Goal: Task Accomplishment & Management: Manage account settings

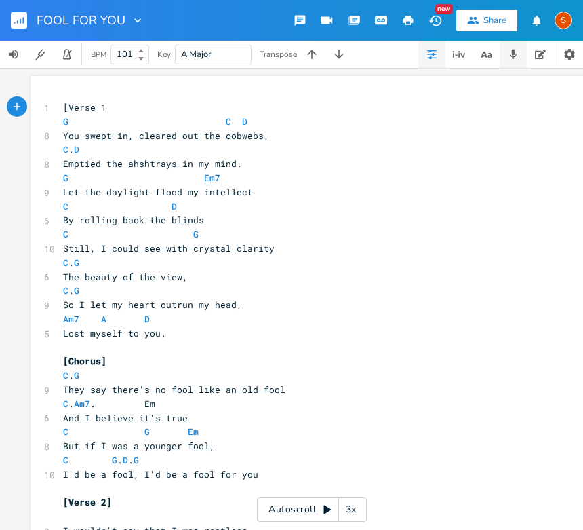
click at [514, 54] on icon "button" at bounding box center [513, 53] width 7 height 9
click at [513, 49] on icon "button" at bounding box center [513, 53] width 7 height 9
click at [513, 52] on icon "button" at bounding box center [513, 53] width 7 height 9
click at [517, 51] on icon "button" at bounding box center [513, 54] width 12 height 12
click at [513, 56] on icon "button" at bounding box center [513, 54] width 12 height 12
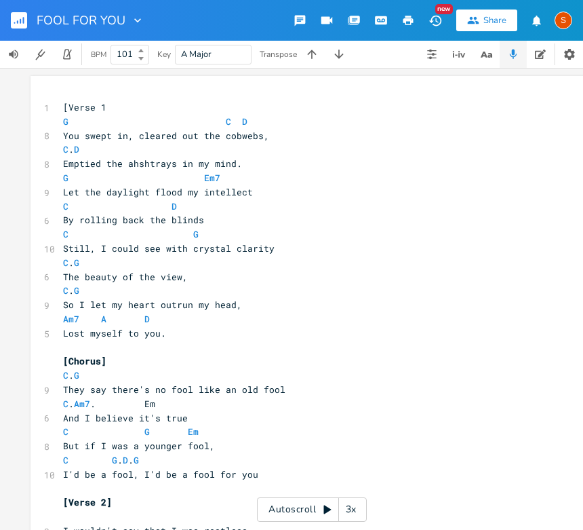
click at [515, 53] on icon "button" at bounding box center [513, 54] width 12 height 12
click at [515, 49] on icon "button" at bounding box center [513, 54] width 12 height 12
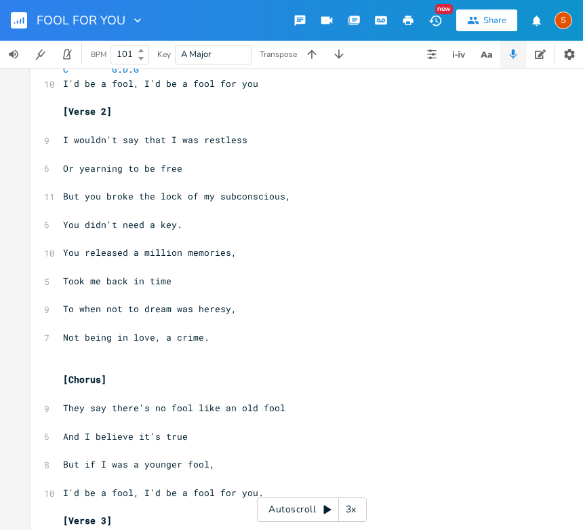
scroll to position [391, 0]
click at [514, 52] on icon "button" at bounding box center [513, 53] width 7 height 9
type input "g"
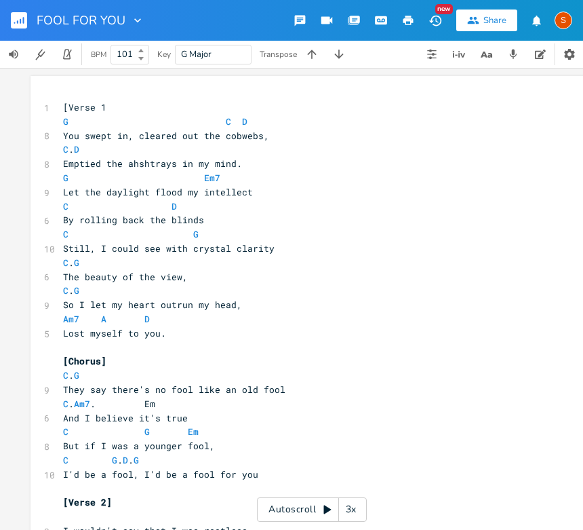
scroll to position [0, 0]
click at [561, 18] on div "S" at bounding box center [564, 21] width 18 height 18
click at [445, 199] on pre "C D" at bounding box center [305, 206] width 490 height 14
click at [514, 51] on icon "button" at bounding box center [513, 53] width 7 height 9
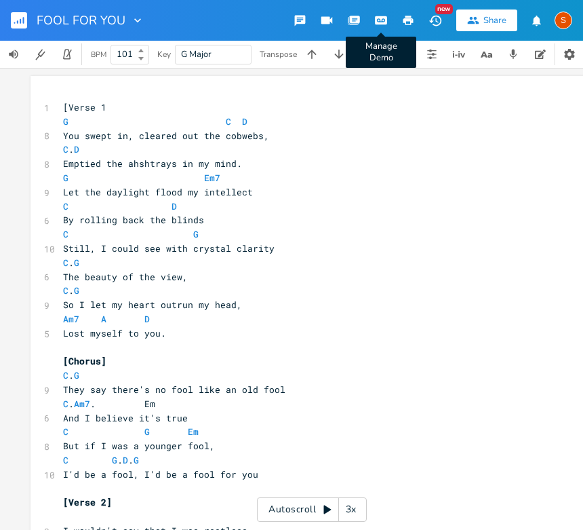
click at [381, 19] on icon "button" at bounding box center [381, 20] width 10 height 7
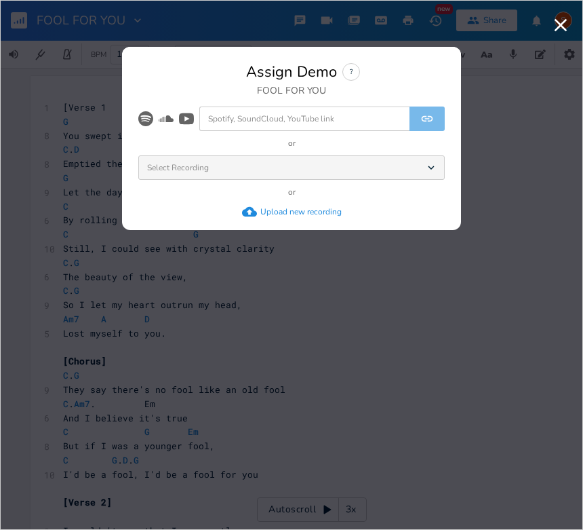
click at [286, 209] on div "Upload new recording" at bounding box center [300, 211] width 81 height 11
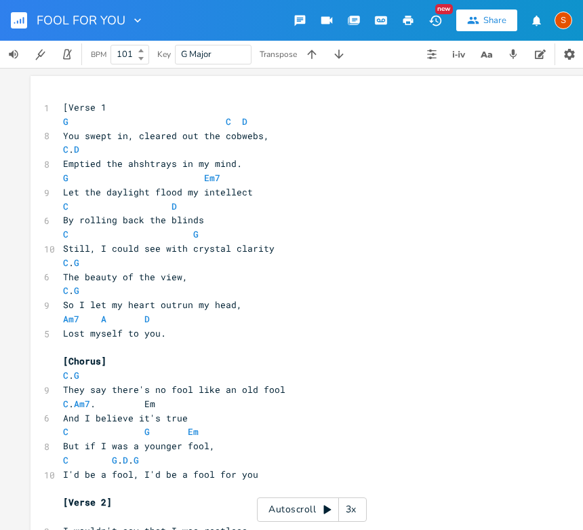
click at [17, 21] on g "button" at bounding box center [19, 20] width 16 height 16
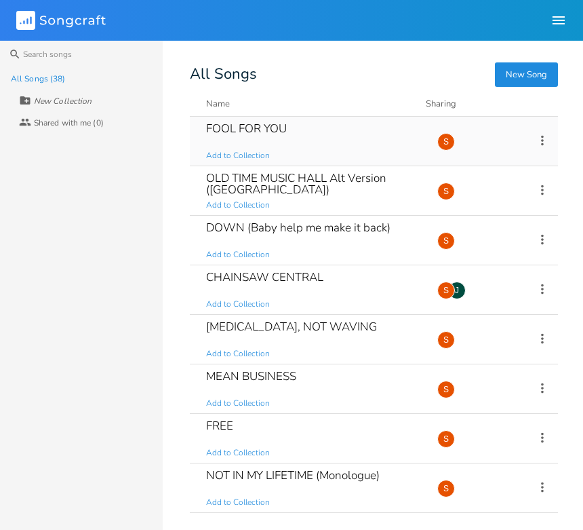
click at [538, 142] on icon at bounding box center [542, 140] width 15 height 15
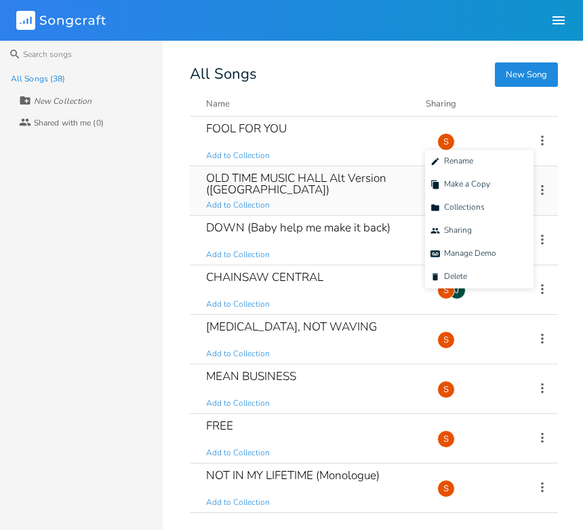
click at [275, 179] on div "OLD TIME MUSIC HALL Alt Version ([GEOGRAPHIC_DATA])" at bounding box center [313, 183] width 215 height 23
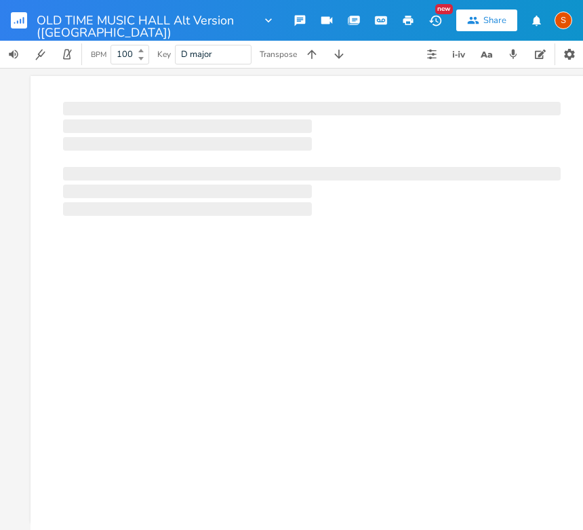
scroll to position [0, 1]
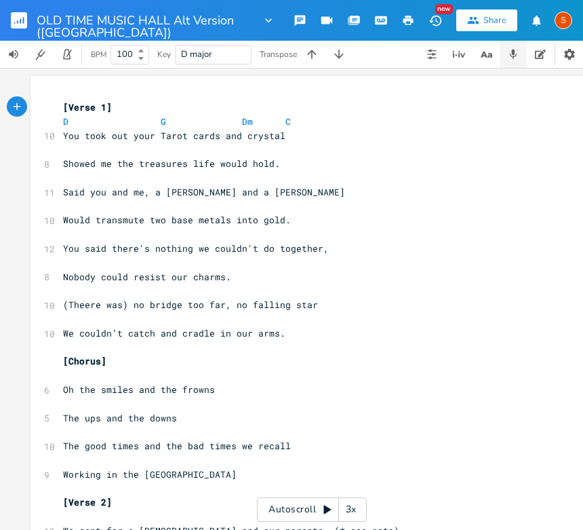
click at [517, 50] on icon "button" at bounding box center [513, 54] width 12 height 12
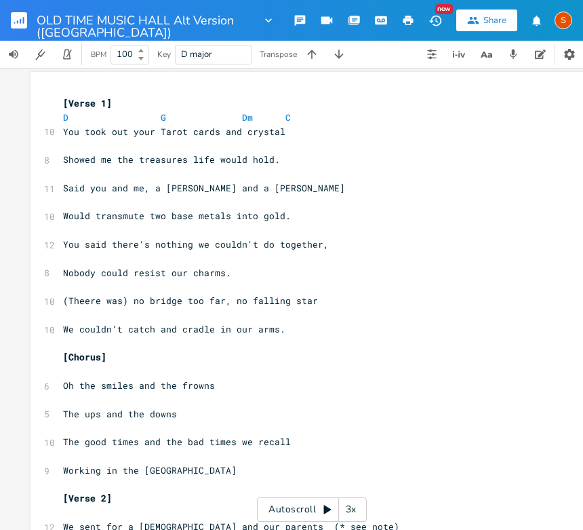
scroll to position [7, 0]
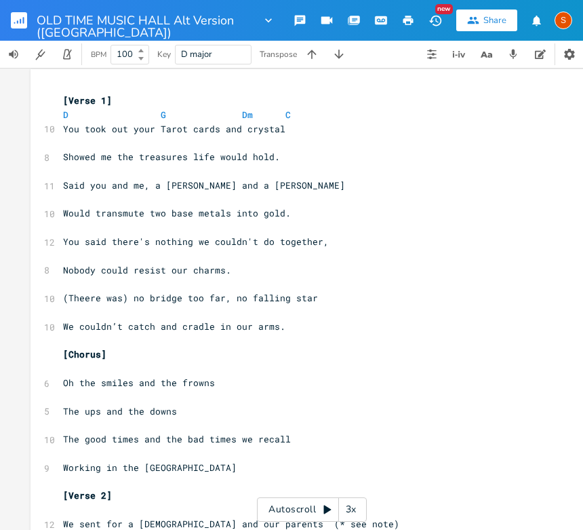
click at [492, 23] on div "Share" at bounding box center [494, 20] width 23 height 12
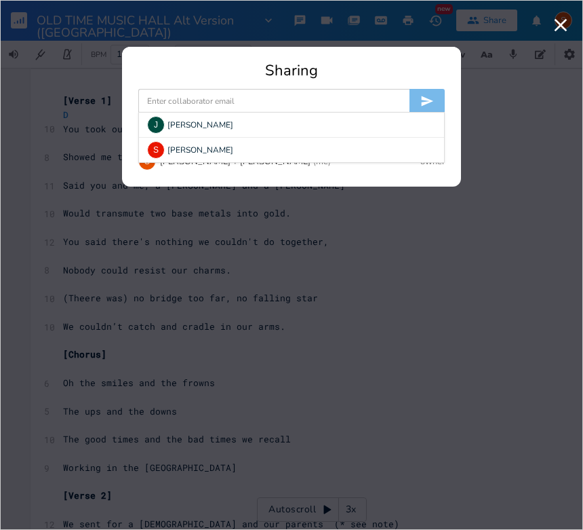
click at [186, 102] on input at bounding box center [273, 101] width 271 height 24
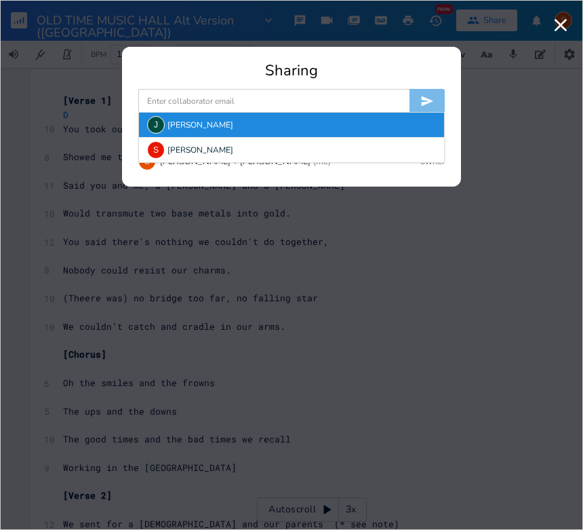
click at [205, 120] on div "J [PERSON_NAME]" at bounding box center [291, 125] width 305 height 24
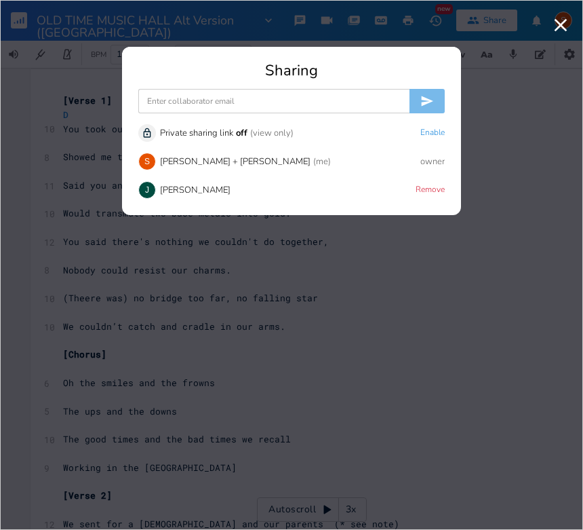
click at [563, 22] on icon "button" at bounding box center [561, 25] width 13 height 13
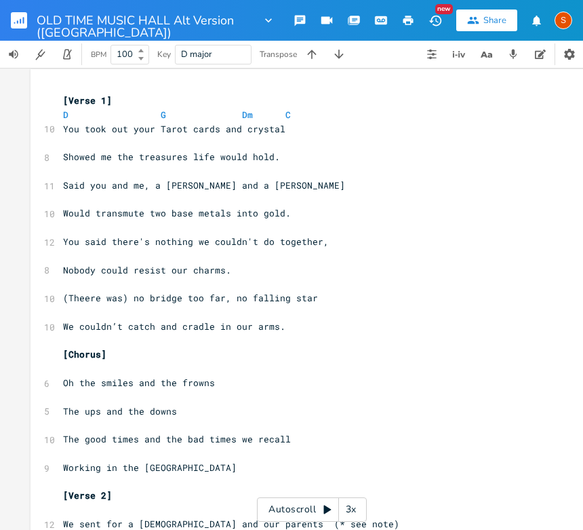
click at [384, 61] on div "BPM 100 Key D major Transpose" at bounding box center [291, 54] width 583 height 27
click at [515, 54] on icon "button" at bounding box center [513, 53] width 7 height 9
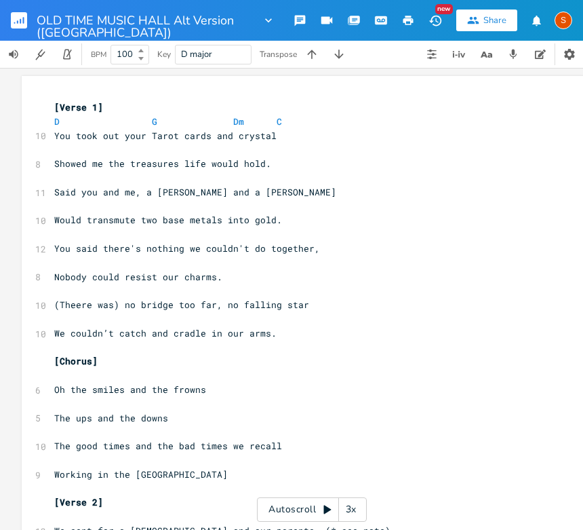
scroll to position [0, 0]
click at [570, 51] on icon "button" at bounding box center [569, 54] width 11 height 11
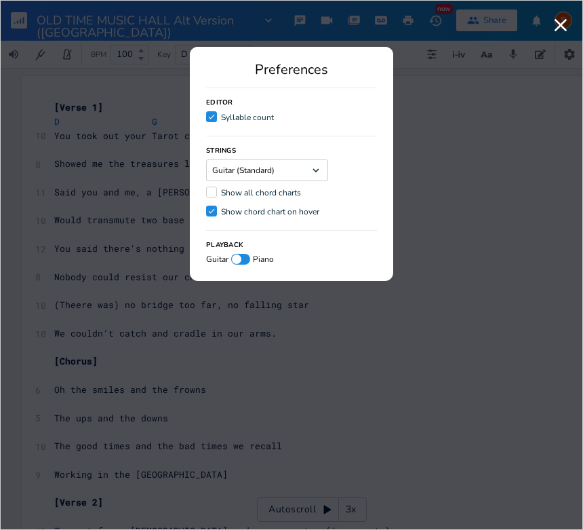
click at [559, 26] on icon "button" at bounding box center [561, 25] width 13 height 13
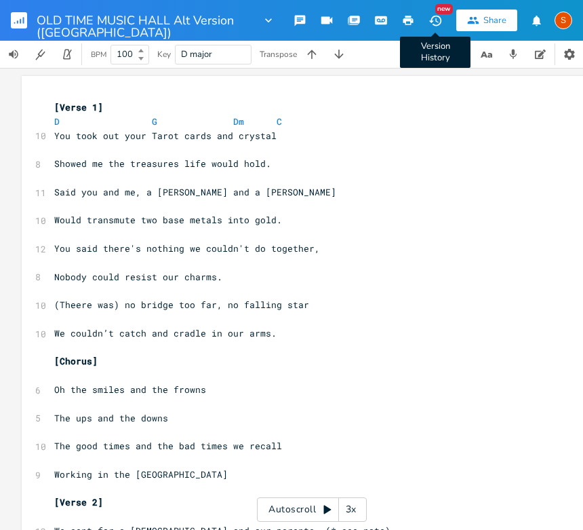
click at [438, 13] on div "New" at bounding box center [444, 9] width 18 height 10
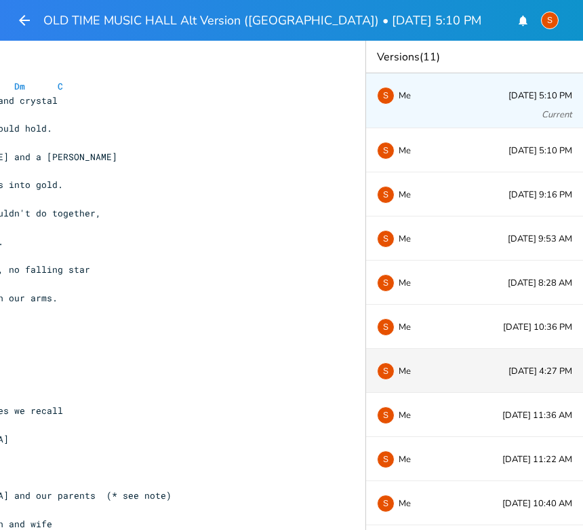
click at [403, 374] on span "Me" at bounding box center [405, 370] width 12 height 9
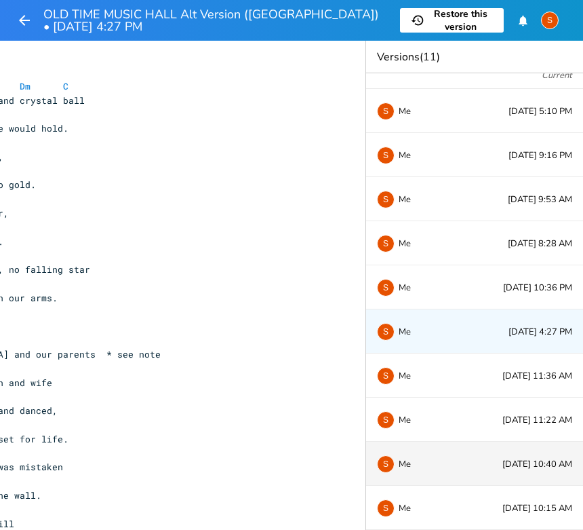
click at [426, 459] on div "S Me" at bounding box center [422, 463] width 90 height 8
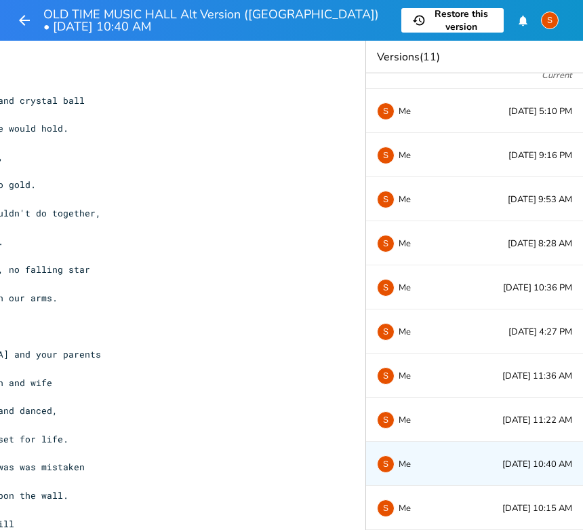
click at [405, 459] on span "Me" at bounding box center [405, 463] width 12 height 9
click at [482, 454] on div "S Me [DATE] 10:40 AM" at bounding box center [474, 463] width 217 height 44
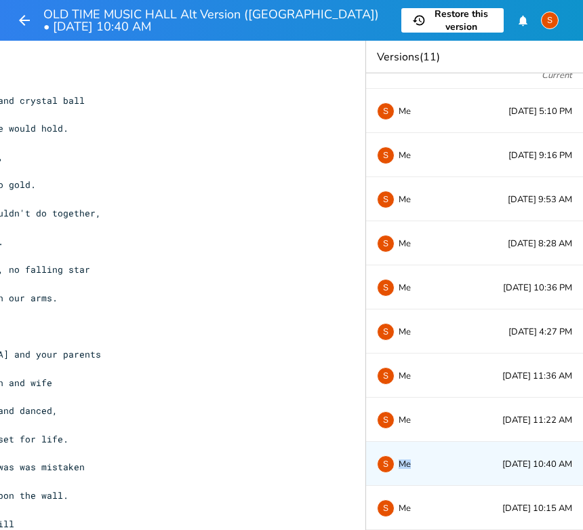
click at [446, 17] on span "Restore this version" at bounding box center [461, 20] width 63 height 26
click at [299, 319] on pre "[Verse 2]" at bounding box center [78, 326] width 490 height 14
click at [28, 20] on icon "button" at bounding box center [24, 20] width 11 height 11
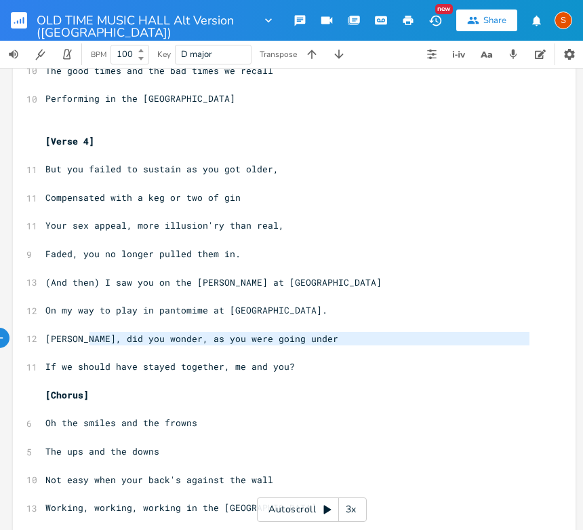
type textarea "[Chorus]"
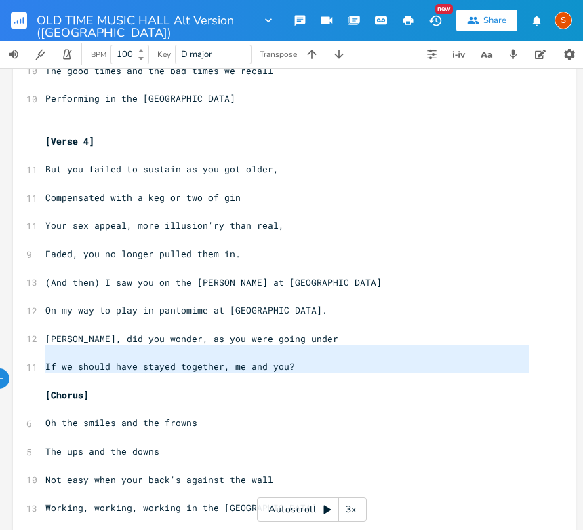
type textarea "Oh the smiles and the frowns The ups and the downs"
drag, startPoint x: 375, startPoint y: 345, endPoint x: 338, endPoint y: 391, distance: 58.9
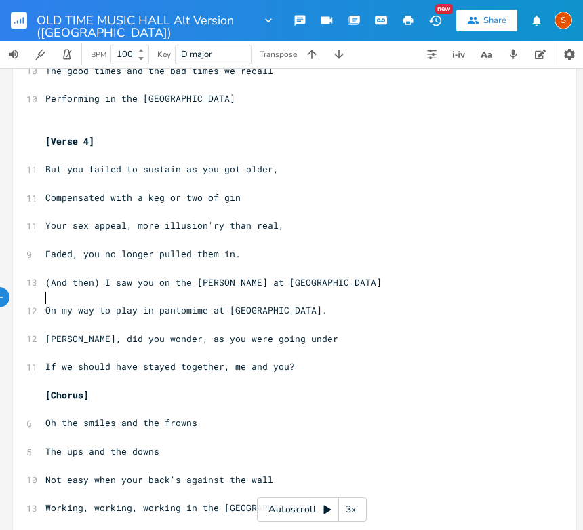
click at [386, 345] on pre "​" at bounding box center [288, 352] width 490 height 14
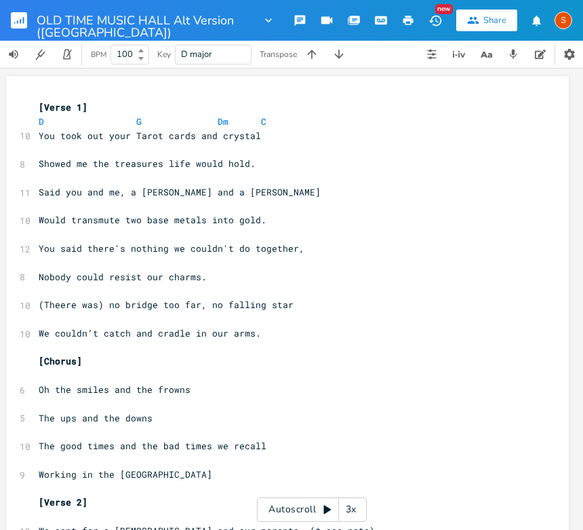
scroll to position [-1, 0]
click at [22, 17] on rect "button" at bounding box center [19, 20] width 16 height 16
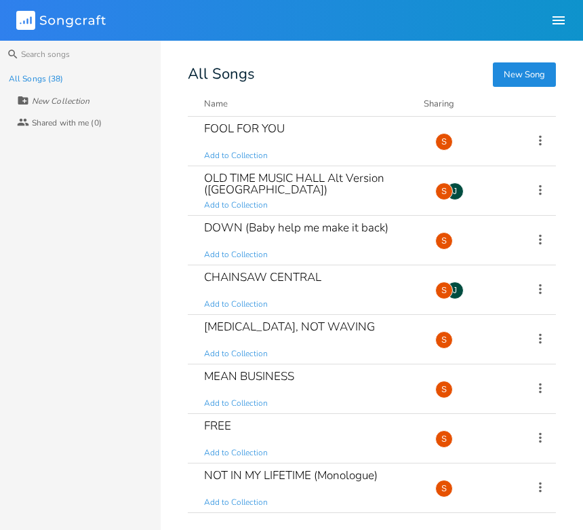
click at [558, 17] on icon "button" at bounding box center [559, 20] width 12 height 8
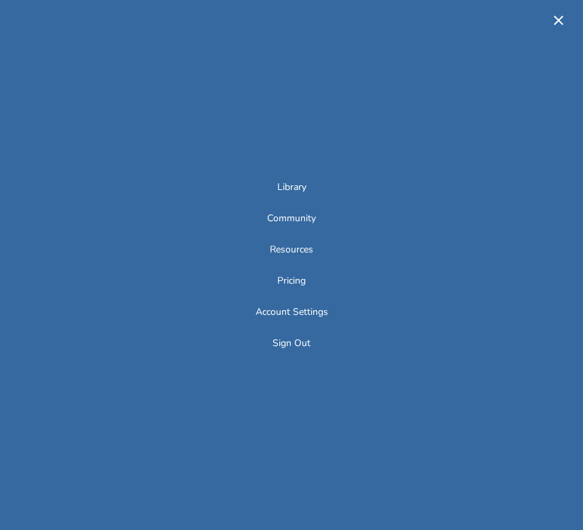
click at [560, 12] on icon "button" at bounding box center [559, 20] width 16 height 16
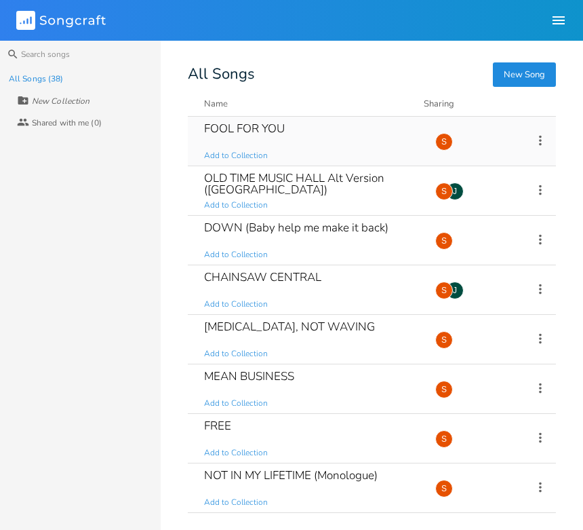
click at [384, 134] on div "FOOL FOR YOU Add to Collection" at bounding box center [311, 141] width 215 height 49
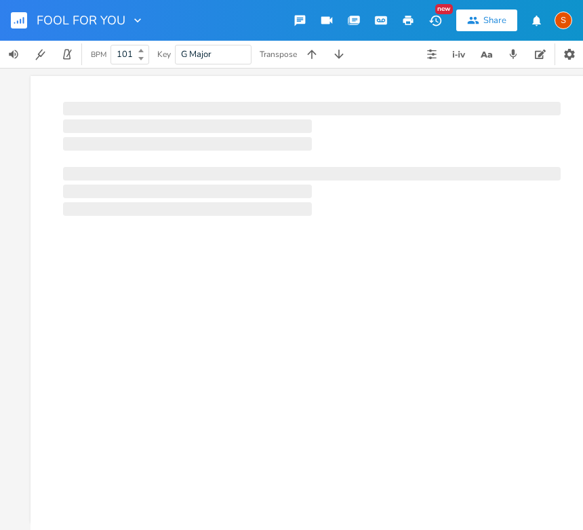
scroll to position [0, 1]
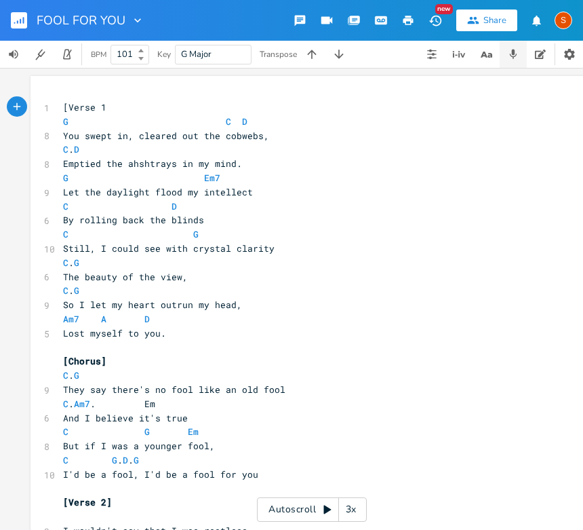
click at [518, 52] on icon "button" at bounding box center [513, 54] width 12 height 12
click at [16, 54] on icon "button" at bounding box center [13, 54] width 12 height 12
click at [12, 81] on icon "button" at bounding box center [13, 81] width 9 height 9
click at [14, 80] on icon "button" at bounding box center [13, 82] width 12 height 12
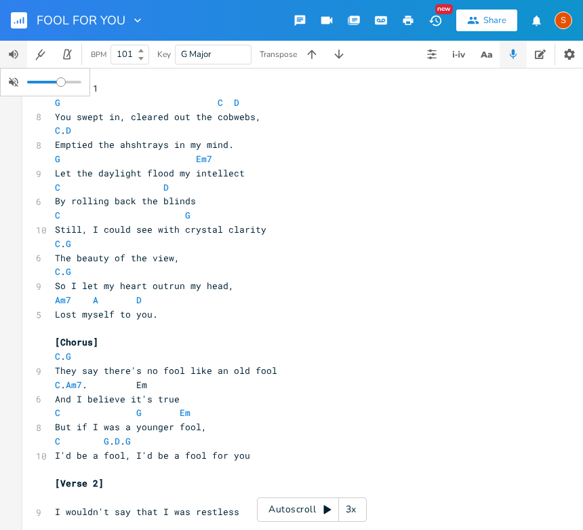
scroll to position [0, 7]
click at [573, 54] on icon "button" at bounding box center [569, 54] width 11 height 11
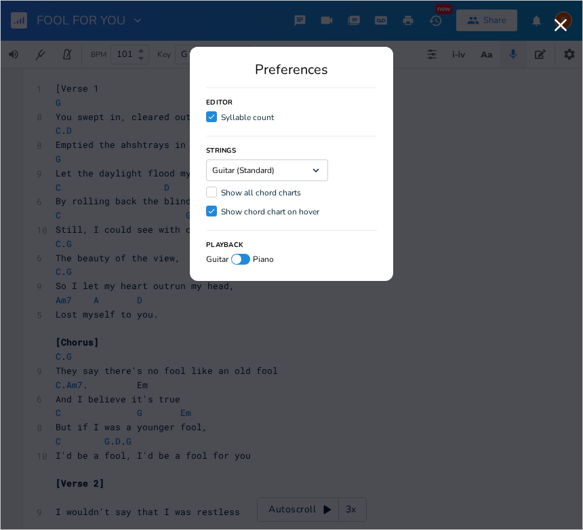
click at [312, 172] on icon "Dropdown" at bounding box center [316, 170] width 12 height 12
click at [372, 138] on div "Strings Guitar (Standard) Dropdown Show all chord charts Check Show chord chart…" at bounding box center [291, 177] width 171 height 83
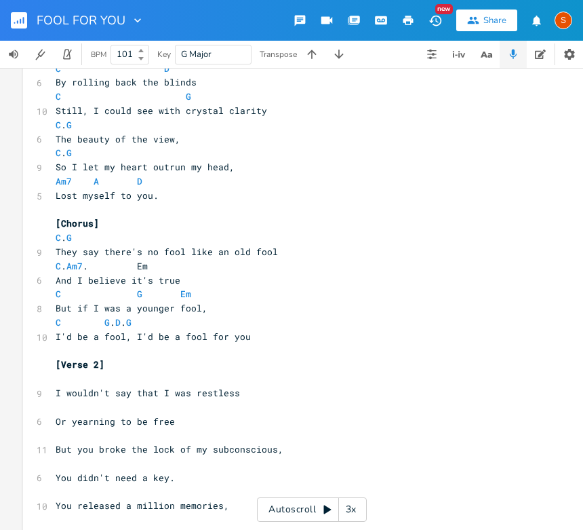
scroll to position [138, 0]
click at [325, 509] on icon at bounding box center [326, 509] width 7 height 9
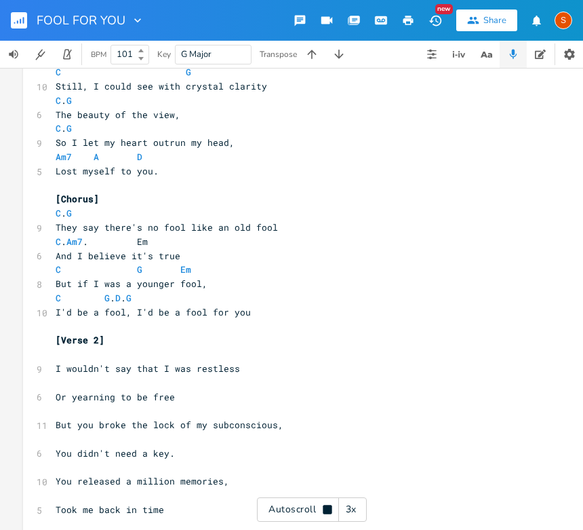
scroll to position [0, 12]
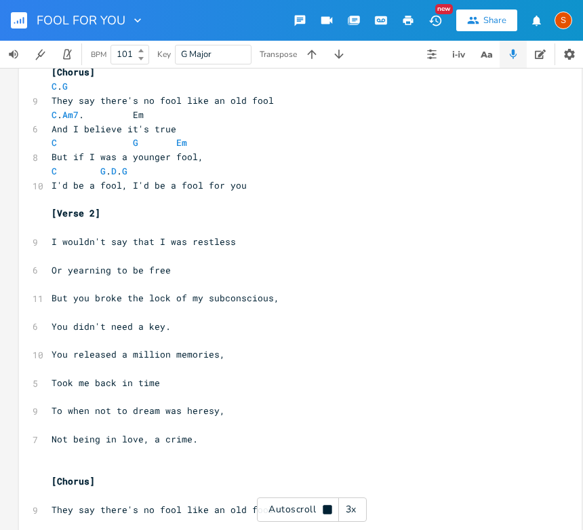
click at [326, 507] on icon at bounding box center [327, 508] width 9 height 9
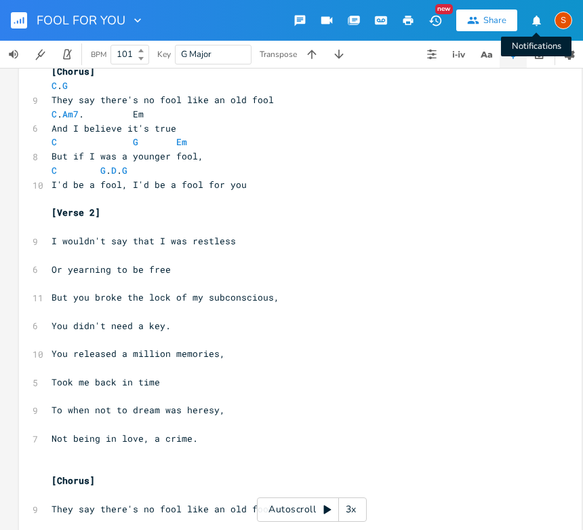
click at [536, 19] on icon "button" at bounding box center [536, 20] width 9 height 10
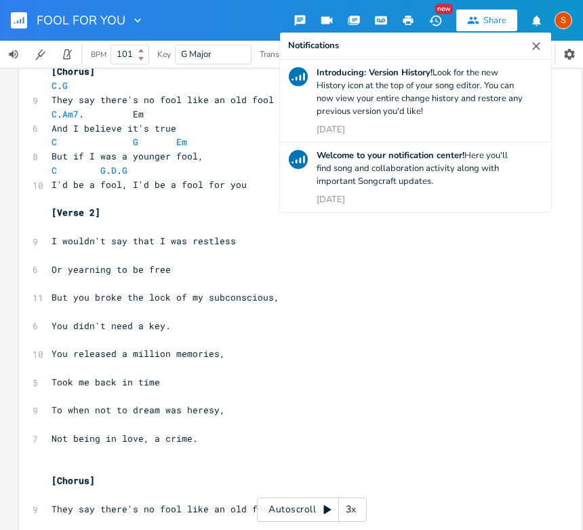
click at [439, 16] on icon "button" at bounding box center [436, 21] width 14 height 14
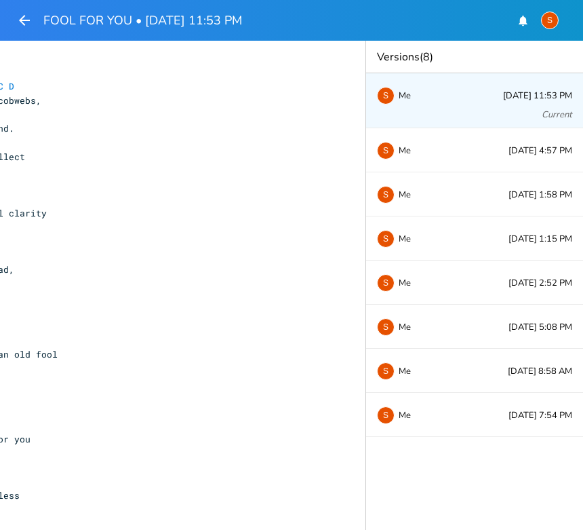
scroll to position [0, 197]
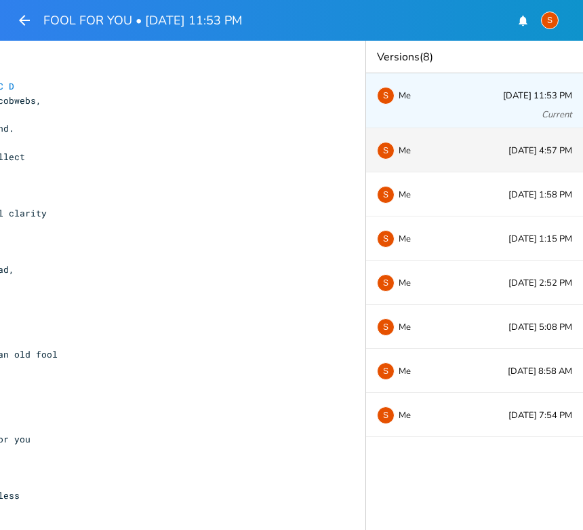
click at [435, 147] on div "S Me" at bounding box center [422, 150] width 90 height 8
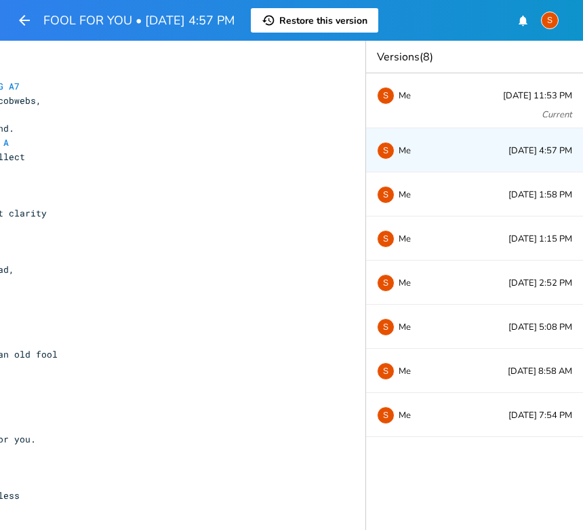
click at [494, 144] on div "S Me [DATE] 4:57 PM" at bounding box center [474, 150] width 217 height 44
click at [389, 149] on div "S" at bounding box center [386, 151] width 18 height 18
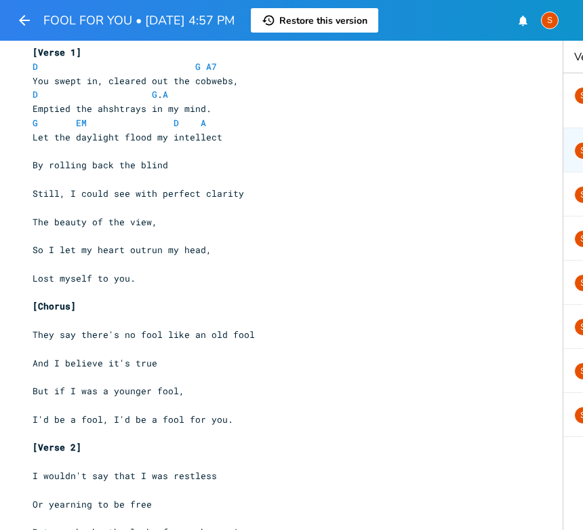
scroll to position [0, 0]
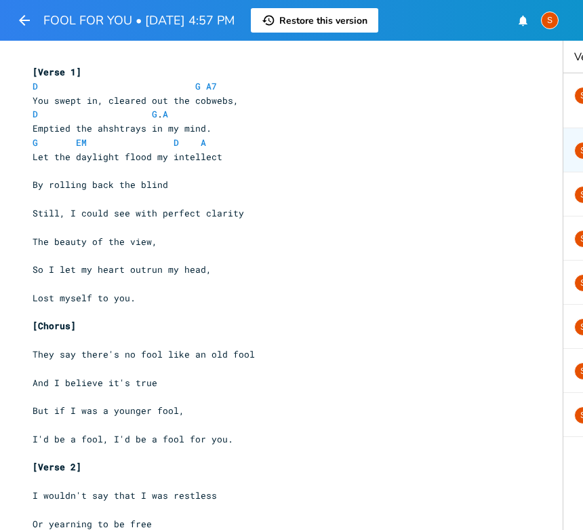
click at [399, 25] on header "FOOL FOR YOU • [DATE] 4:57 PM History Restore this version S" at bounding box center [291, 20] width 583 height 41
click at [425, 9] on header "FOOL FOR YOU • [DATE] 4:57 PM History Restore this version S" at bounding box center [291, 20] width 583 height 41
click at [554, 20] on div "S" at bounding box center [550, 21] width 18 height 18
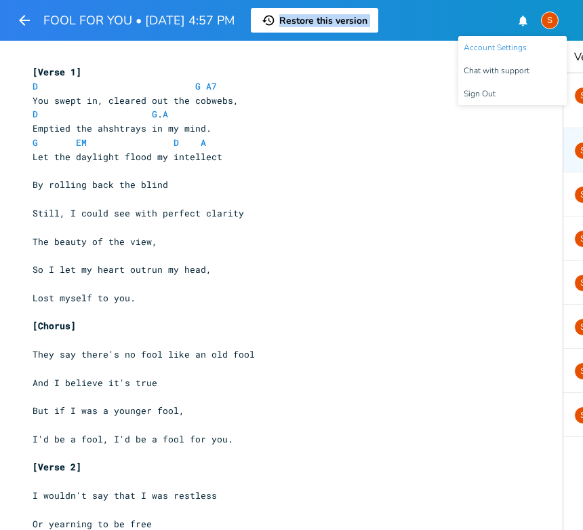
click at [503, 43] on span "Account Settings" at bounding box center [495, 47] width 63 height 9
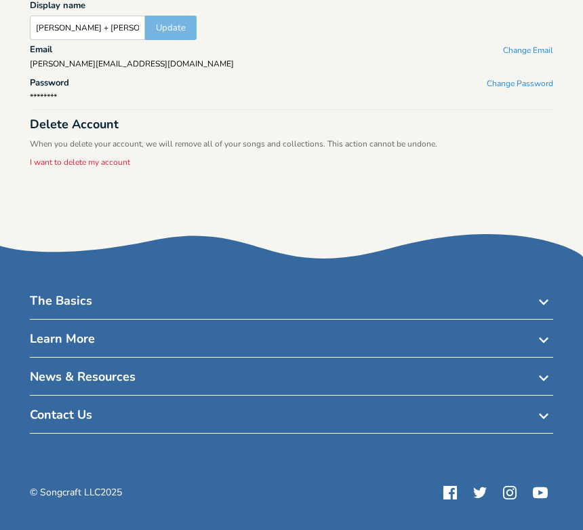
scroll to position [178, 0]
click at [83, 298] on h4 "The Basics Dropdown" at bounding box center [291, 305] width 523 height 27
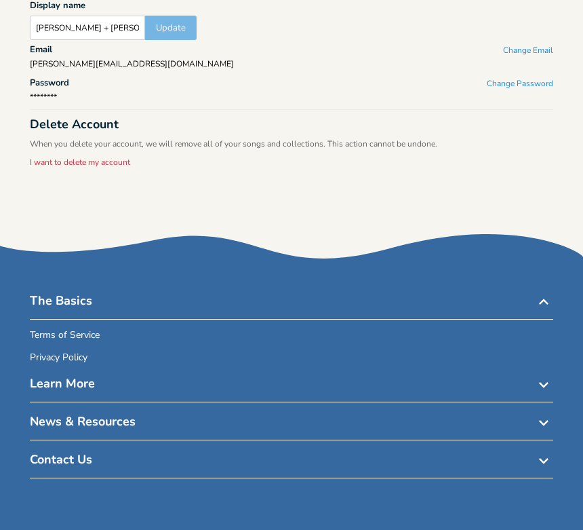
click at [256, 153] on div "Delete Account When you delete your account, we will remove all of your songs a…" at bounding box center [291, 143] width 523 height 51
